Goal: Find specific page/section: Find specific page/section

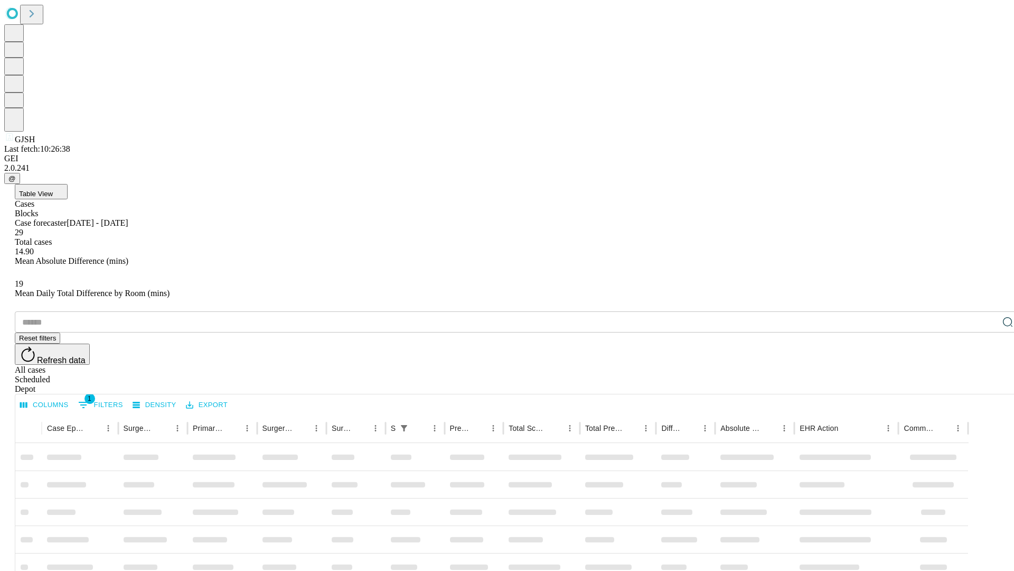
click at [987, 384] on div "Depot" at bounding box center [518, 389] width 1006 height 10
